Goal: Transaction & Acquisition: Purchase product/service

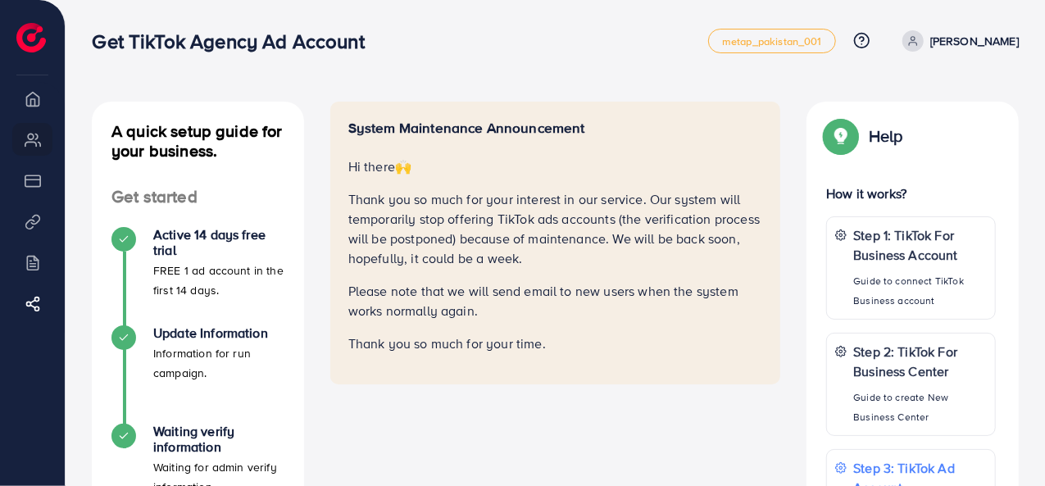
drag, startPoint x: 346, startPoint y: 125, endPoint x: 741, endPoint y: 335, distance: 447.4
click at [741, 335] on div "System Maintenance Announcement Hi there 🙌 Thank you so much for your interest …" at bounding box center [555, 243] width 451 height 283
copy div "System Maintenance Announcement Hi there 🙌 Thank you so much for your interest …"
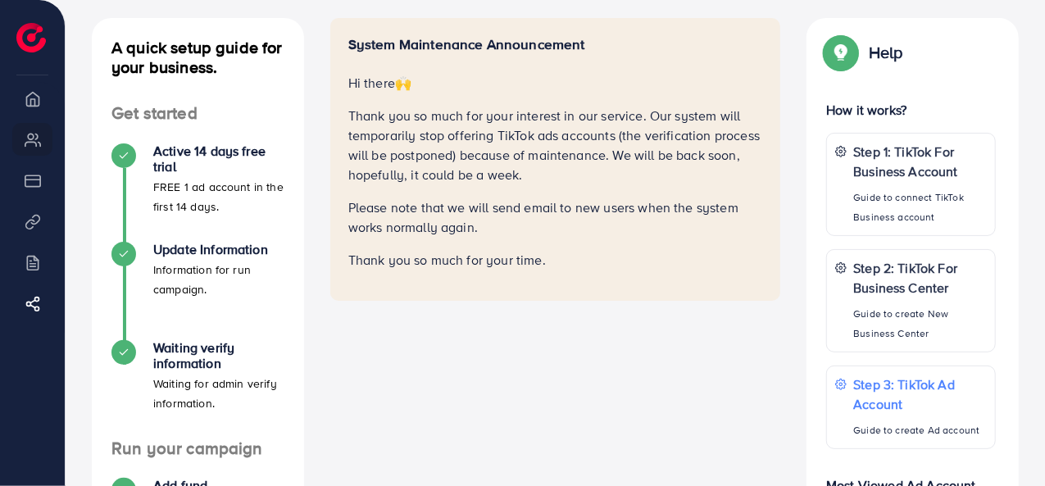
scroll to position [164, 0]
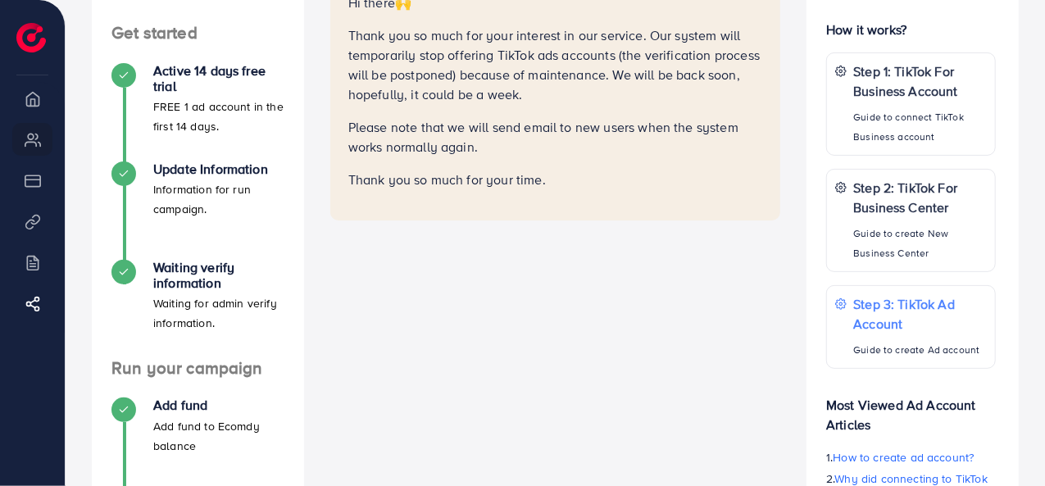
drag, startPoint x: 1005, startPoint y: 444, endPoint x: 489, endPoint y: 364, distance: 521.9
click at [489, 364] on div "System Maintenance Announcement Hi there 🙌 Thank you so much for your interest …" at bounding box center [555, 285] width 477 height 695
click at [654, 304] on div "System Maintenance Announcement Hi there 🙌 Thank you so much for your interest …" at bounding box center [555, 285] width 477 height 695
click at [653, 304] on div "System Maintenance Announcement Hi there 🙌 Thank you so much for your interest …" at bounding box center [555, 285] width 477 height 695
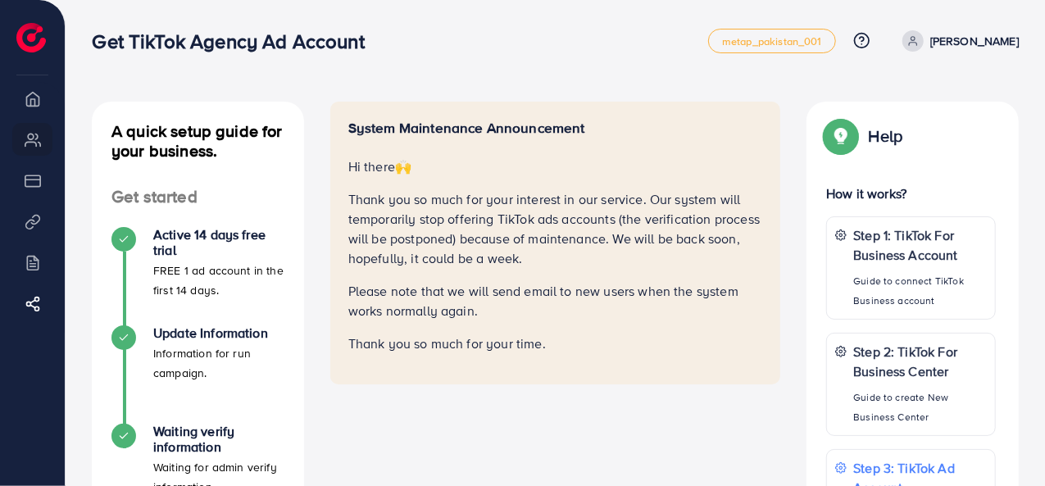
click at [362, 198] on p "Thank you so much for your interest in our service. Our system will temporarily…" at bounding box center [555, 228] width 415 height 79
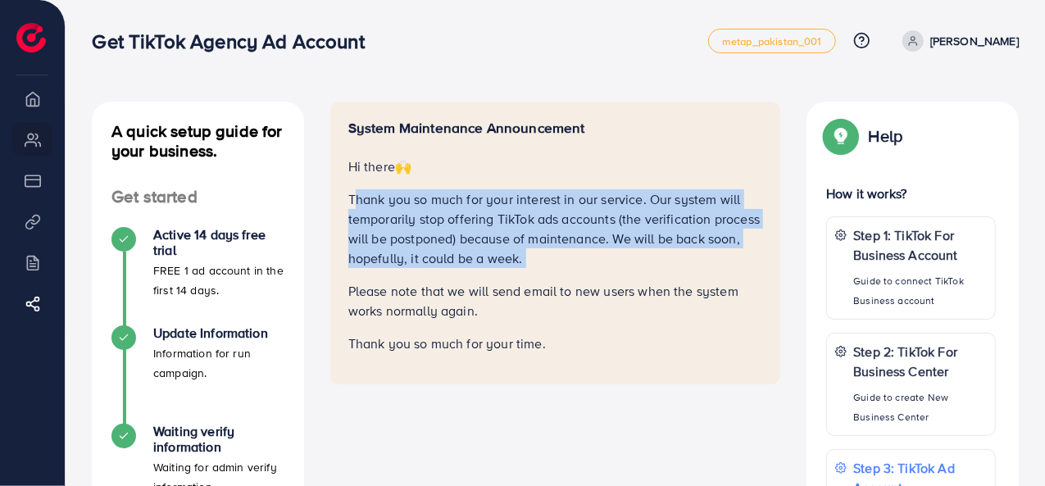
click at [362, 198] on p "Thank you so much for your interest in our service. Our system will temporarily…" at bounding box center [555, 228] width 415 height 79
click at [361, 198] on p "Thank you so much for your interest in our service. Our system will temporarily…" at bounding box center [555, 228] width 415 height 79
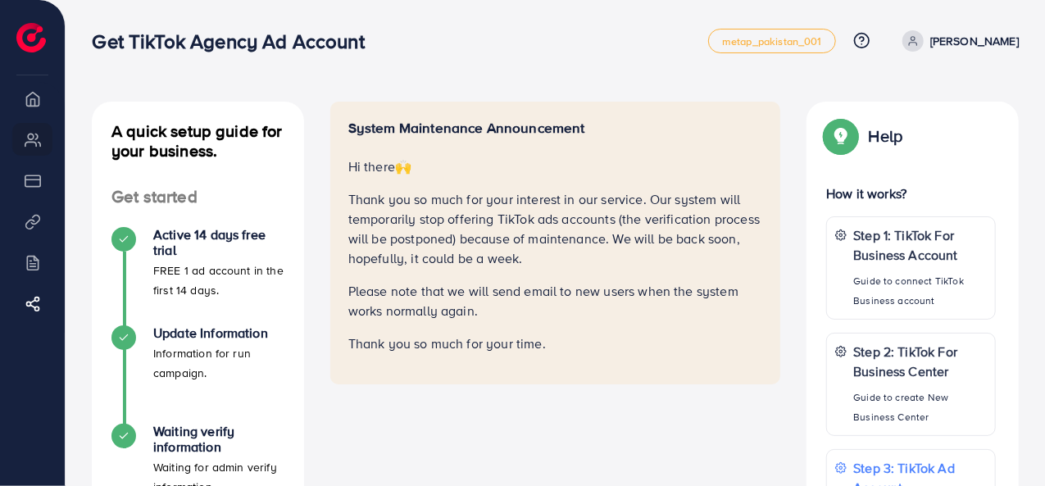
click at [351, 170] on p "Hi there 🙌" at bounding box center [555, 167] width 415 height 20
drag, startPoint x: 346, startPoint y: 162, endPoint x: 744, endPoint y: 360, distance: 445.1
click at [744, 360] on div "System Maintenance Announcement Hi there 🙌 Thank you so much for your interest …" at bounding box center [555, 243] width 451 height 283
copy div "Hi there 🙌 Thank you so much for your interest in our service. Our system will …"
drag, startPoint x: 1000, startPoint y: 424, endPoint x: 681, endPoint y: 413, distance: 319.1
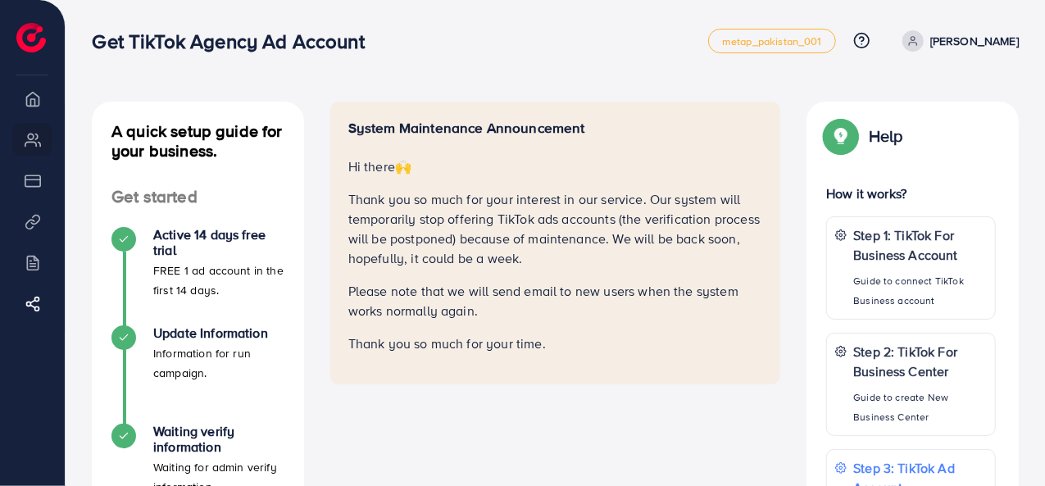
click at [681, 413] on div "System Maintenance Announcement Hi there 🙌 Thank you so much for your interest …" at bounding box center [555, 449] width 477 height 695
click at [635, 435] on div "System Maintenance Announcement Hi there 🙌 Thank you so much for your interest …" at bounding box center [555, 449] width 477 height 695
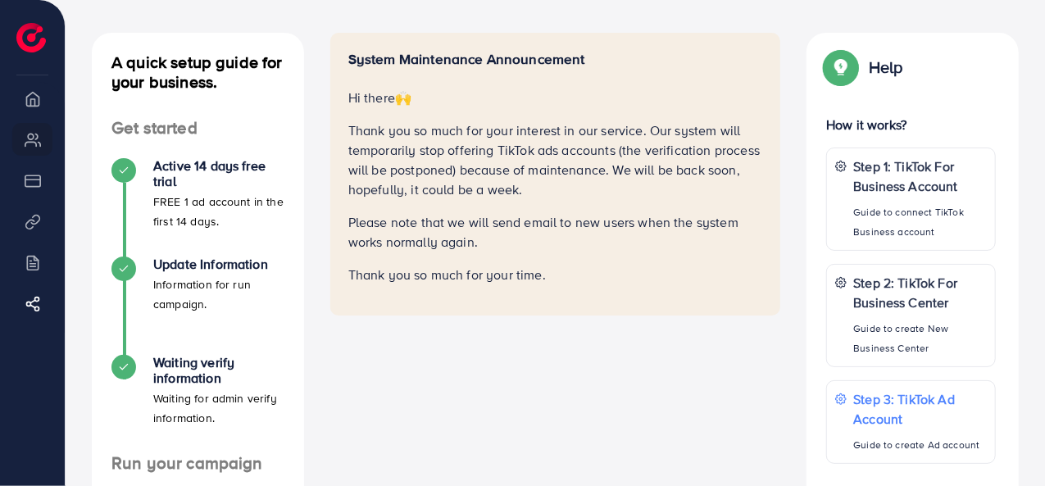
scroll to position [164, 0]
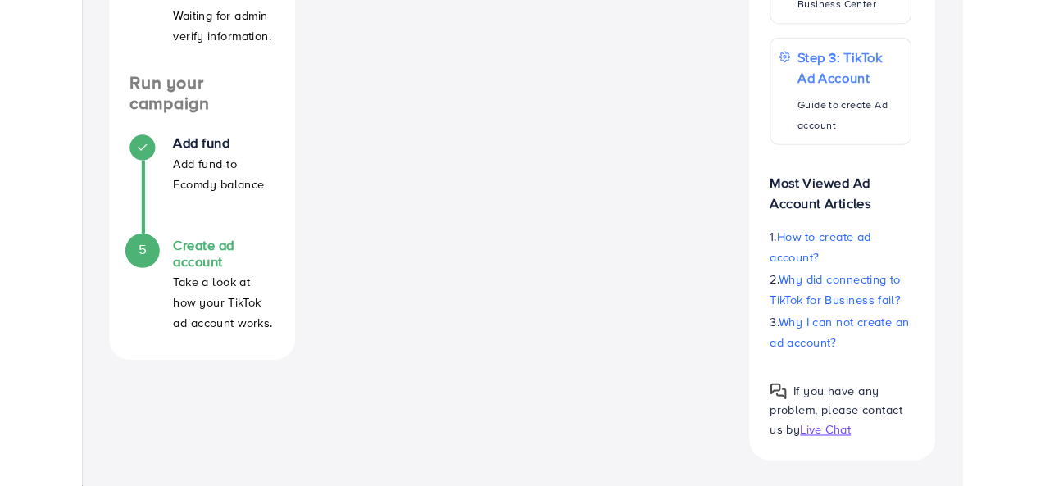
scroll to position [335, 0]
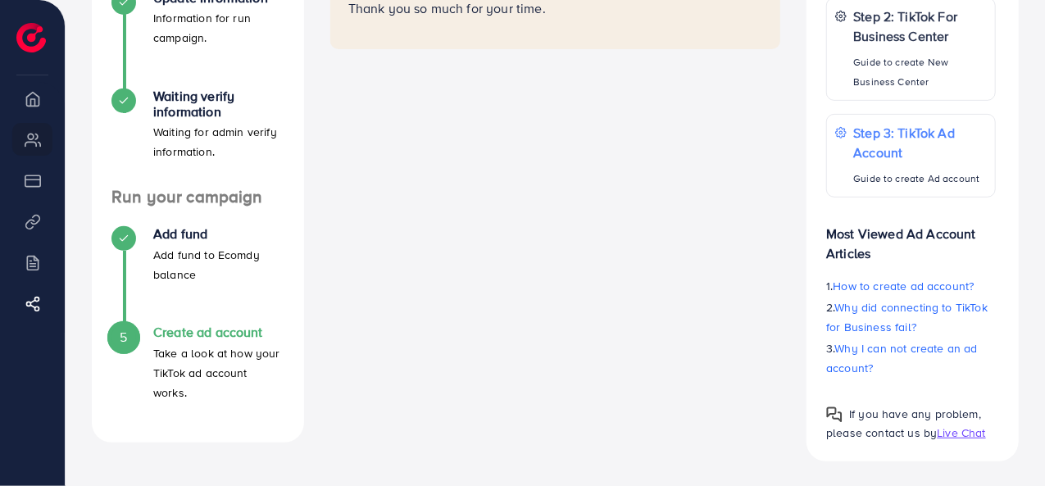
click at [661, 309] on div "System Maintenance Announcement Hi there 🙌 Thank you so much for your interest …" at bounding box center [555, 113] width 477 height 695
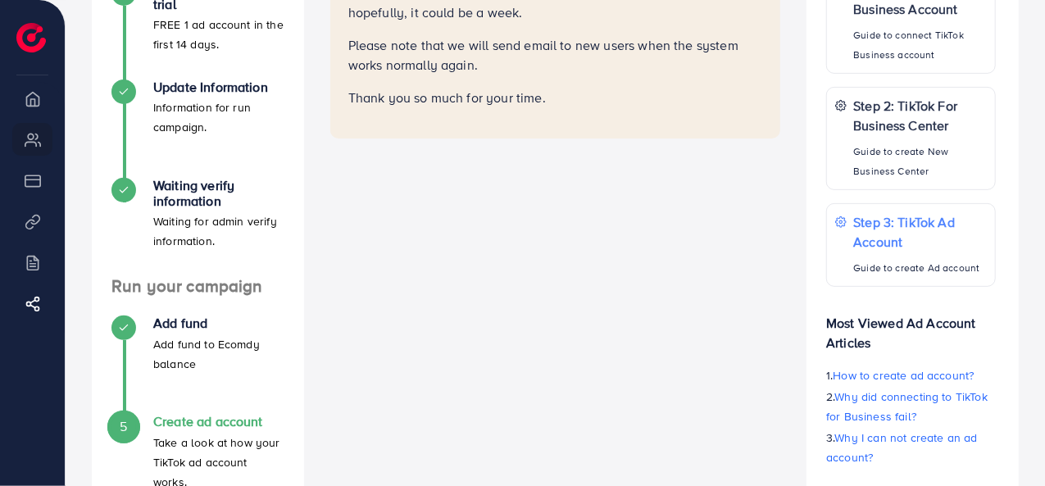
scroll to position [0, 0]
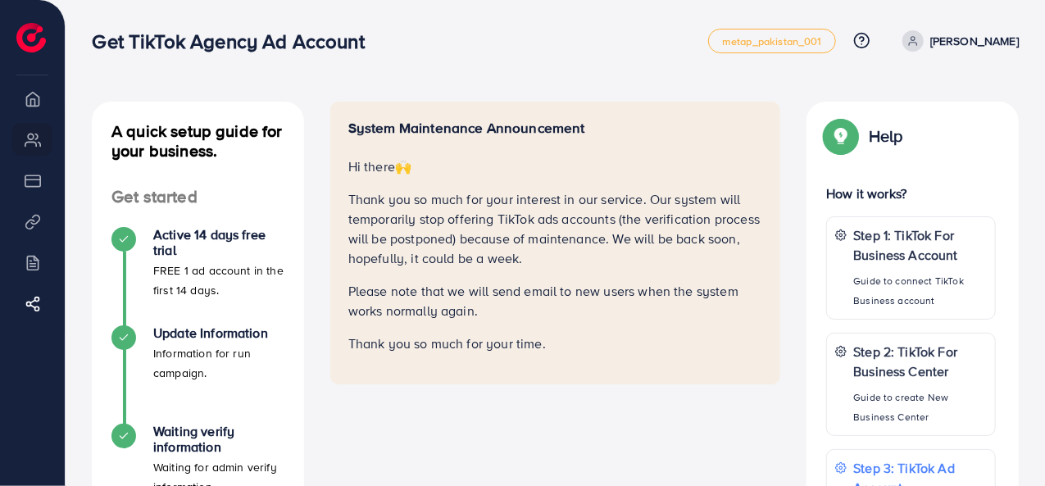
click at [325, 152] on div "System Maintenance Announcement Hi there 🙌 Thank you so much for your interest …" at bounding box center [555, 449] width 477 height 695
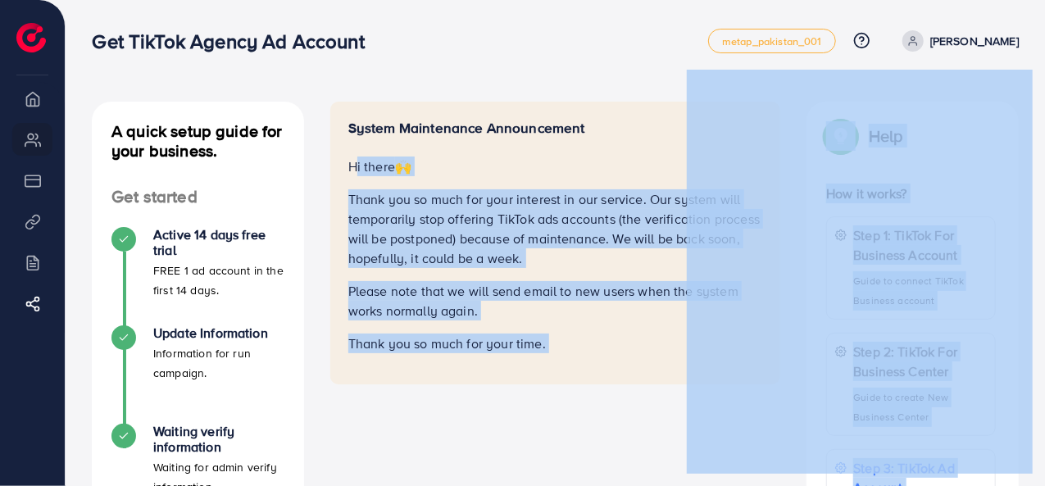
drag, startPoint x: 347, startPoint y: 160, endPoint x: 687, endPoint y: 240, distance: 349.6
click at [11, 253] on div "Get TikTok Agency Ad Account metap_pakistan_001 Help Center Contact Support Pla…" at bounding box center [522, 411] width 1045 height 823
click at [514, 386] on div "System Maintenance Announcement Hi there 🙌 Thank you so much for your interest …" at bounding box center [555, 449] width 477 height 695
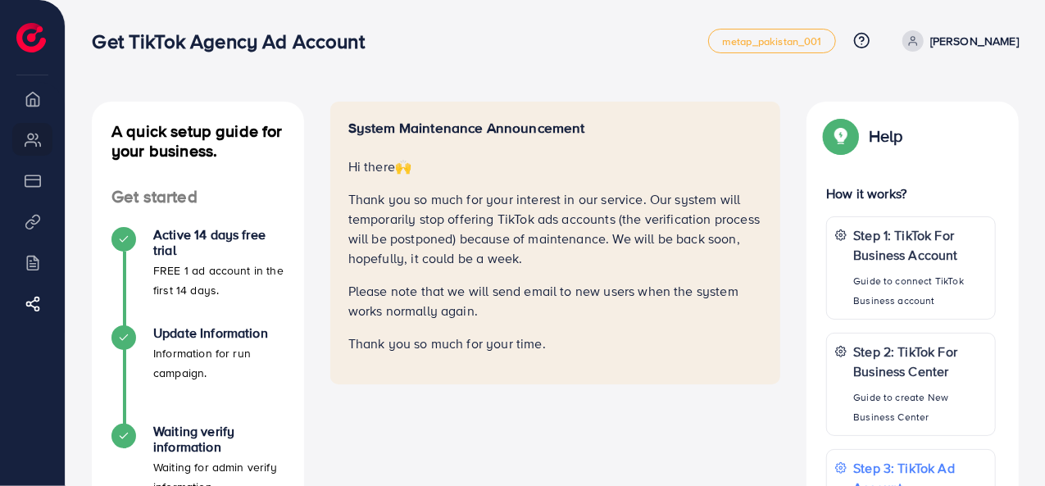
drag, startPoint x: 349, startPoint y: 163, endPoint x: 693, endPoint y: 329, distance: 381.4
click at [693, 329] on div "System Maintenance Announcement Hi there 🙌 Thank you so much for your interest …" at bounding box center [555, 237] width 415 height 234
copy div "Hi there 🙌 Thank you so much for your interest in our service. Our system will …"
